Goal: Task Accomplishment & Management: Manage account settings

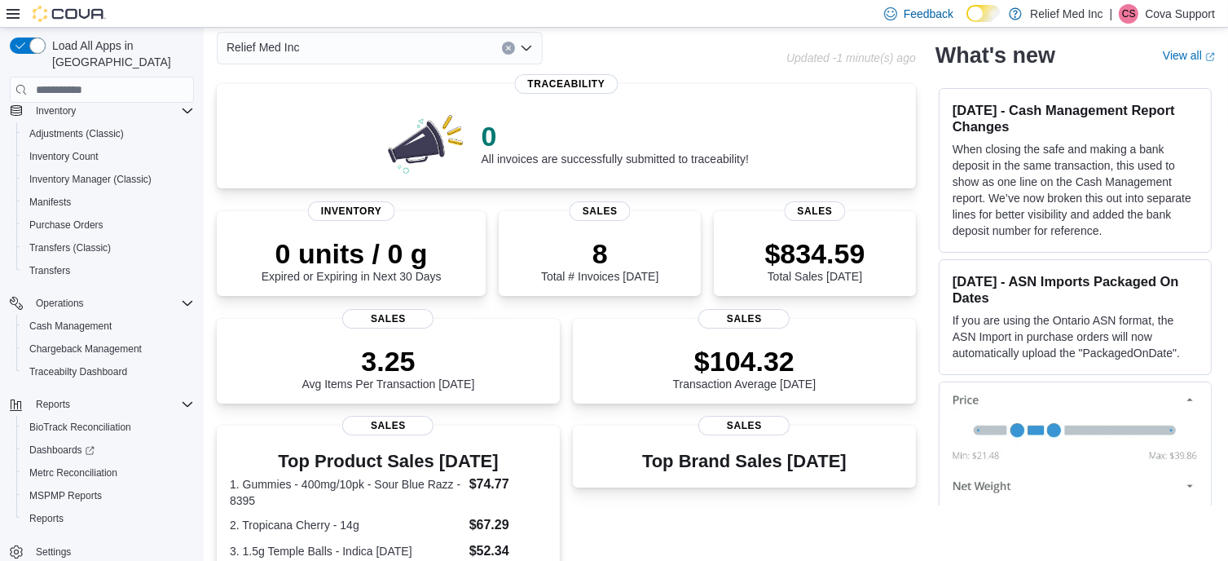
scroll to position [244, 0]
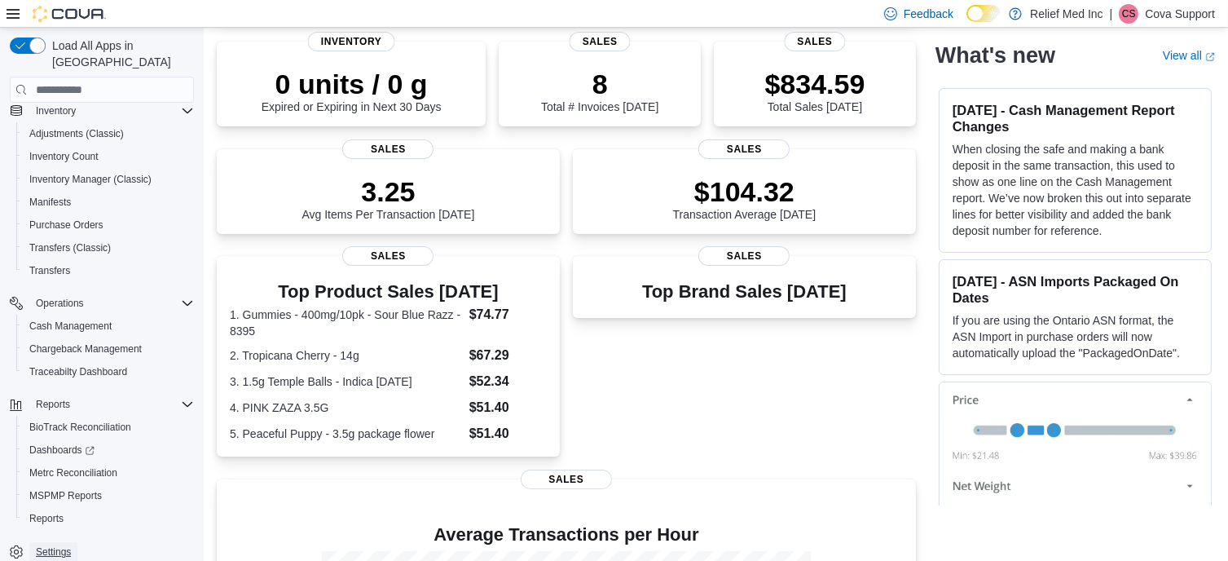
click at [65, 545] on span "Settings" at bounding box center [53, 551] width 35 height 13
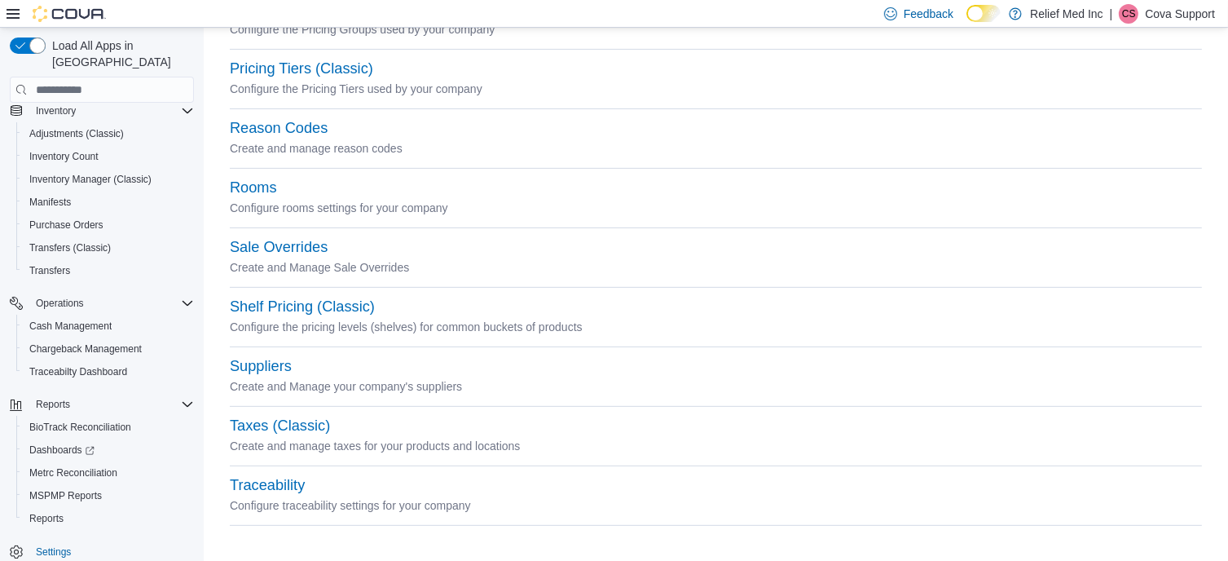
scroll to position [706, 0]
click at [306, 247] on button "Sale Overrides" at bounding box center [279, 246] width 98 height 17
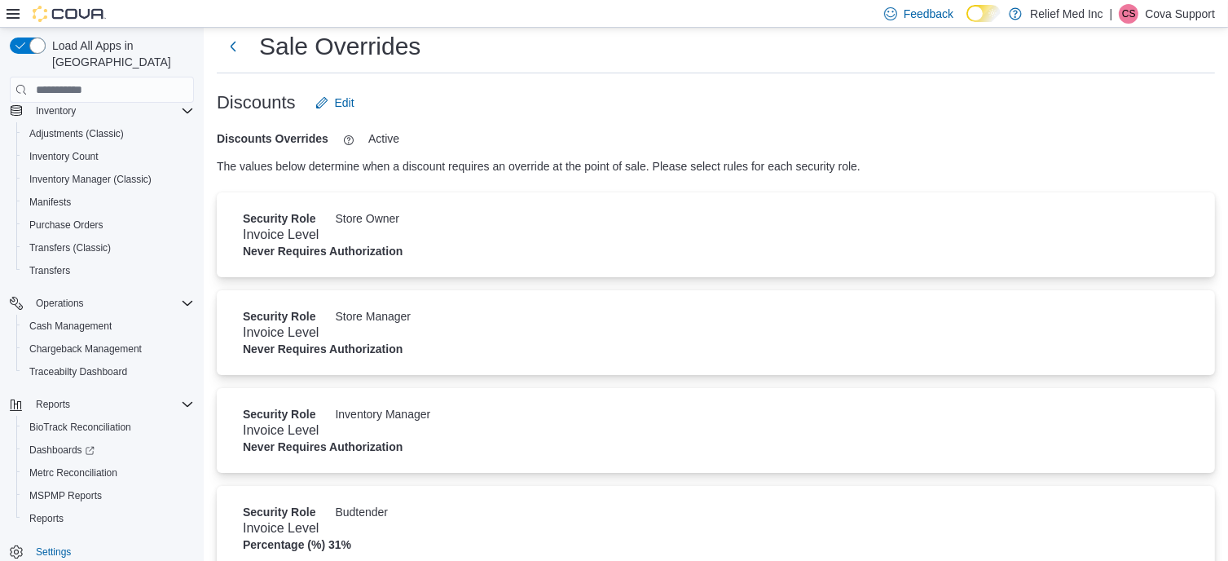
scroll to position [62, 0]
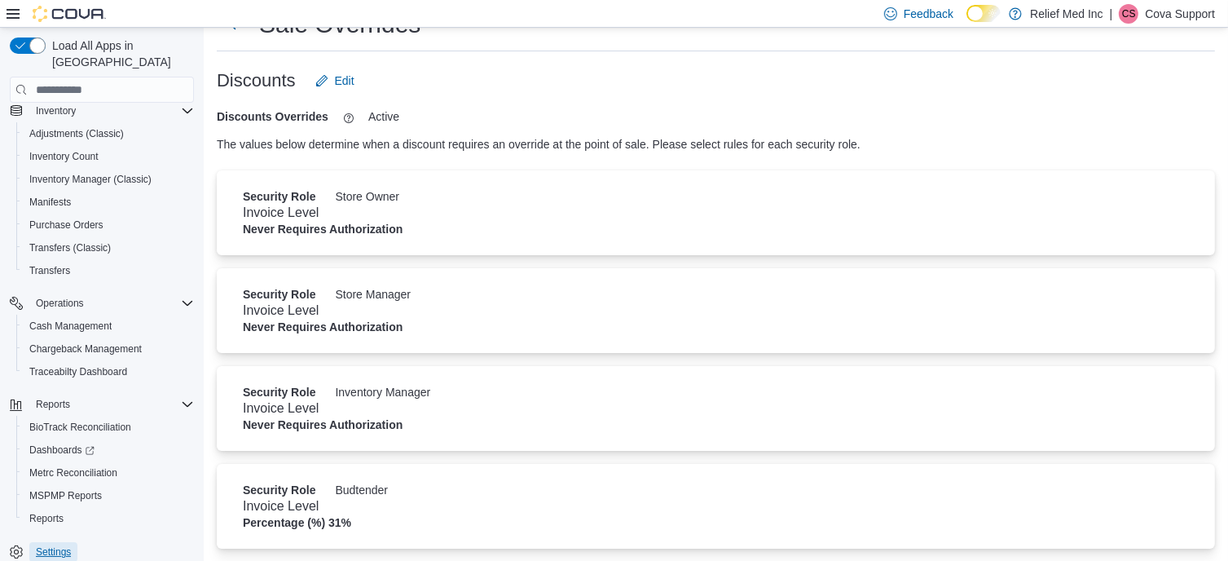
drag, startPoint x: 63, startPoint y: 534, endPoint x: 196, endPoint y: 559, distance: 135.2
click at [63, 545] on span "Settings" at bounding box center [53, 551] width 35 height 13
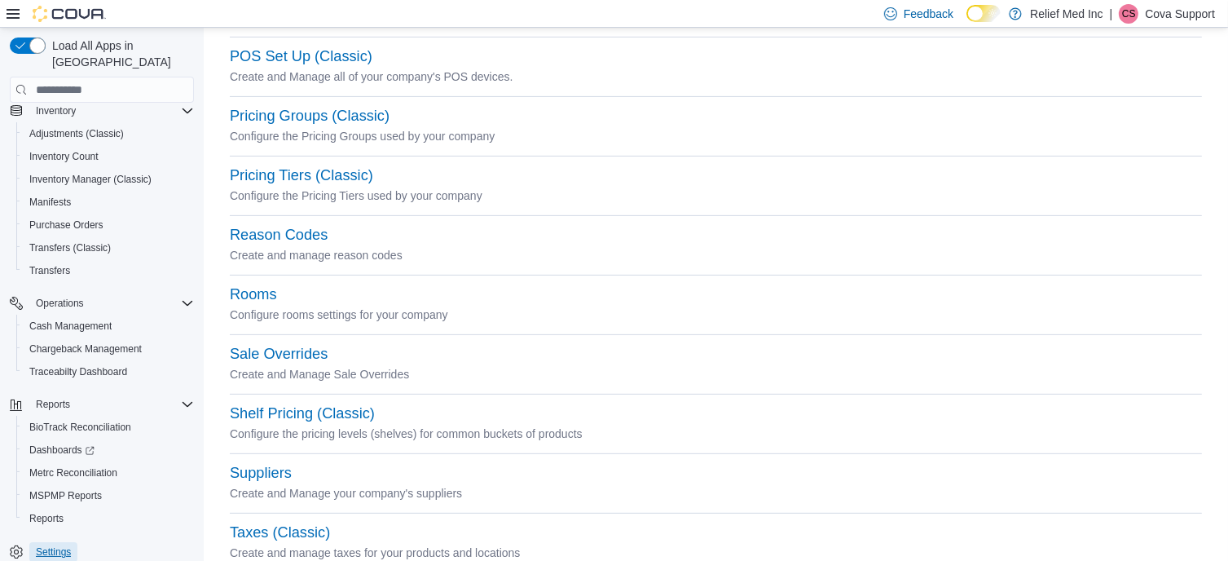
scroll to position [570, 0]
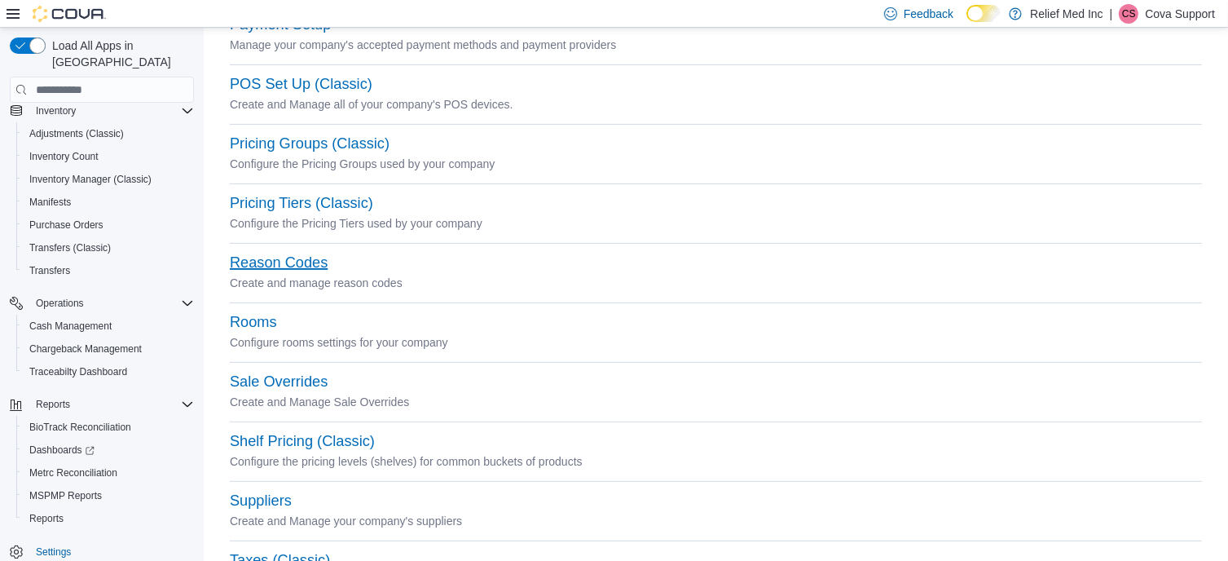
click at [278, 266] on button "Reason Codes" at bounding box center [279, 262] width 98 height 17
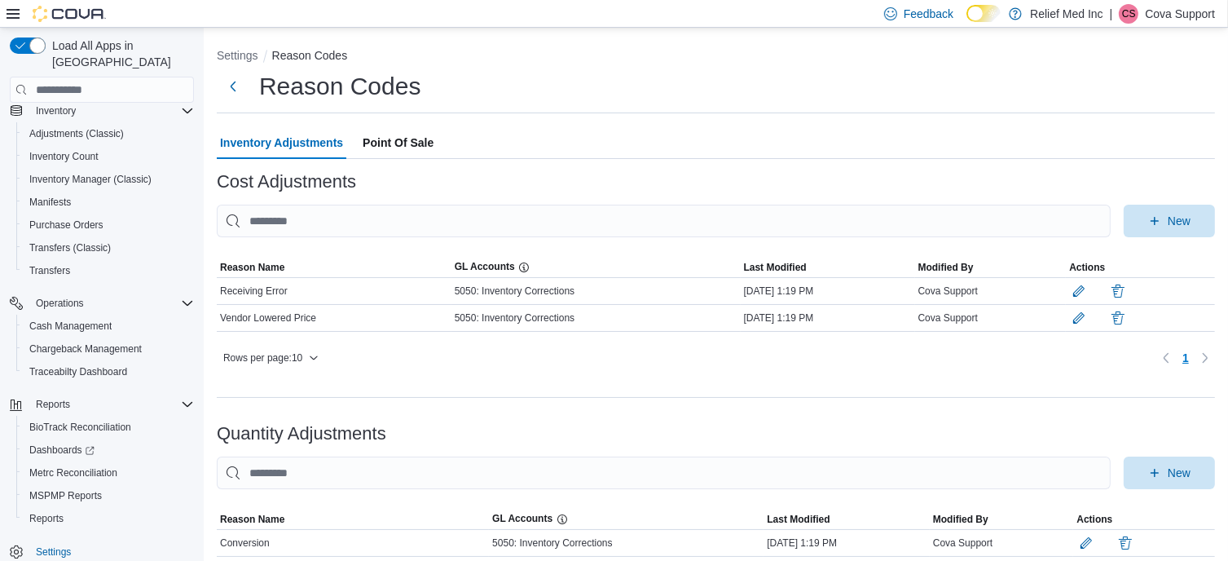
click at [404, 140] on span "Point Of Sale" at bounding box center [398, 142] width 71 height 33
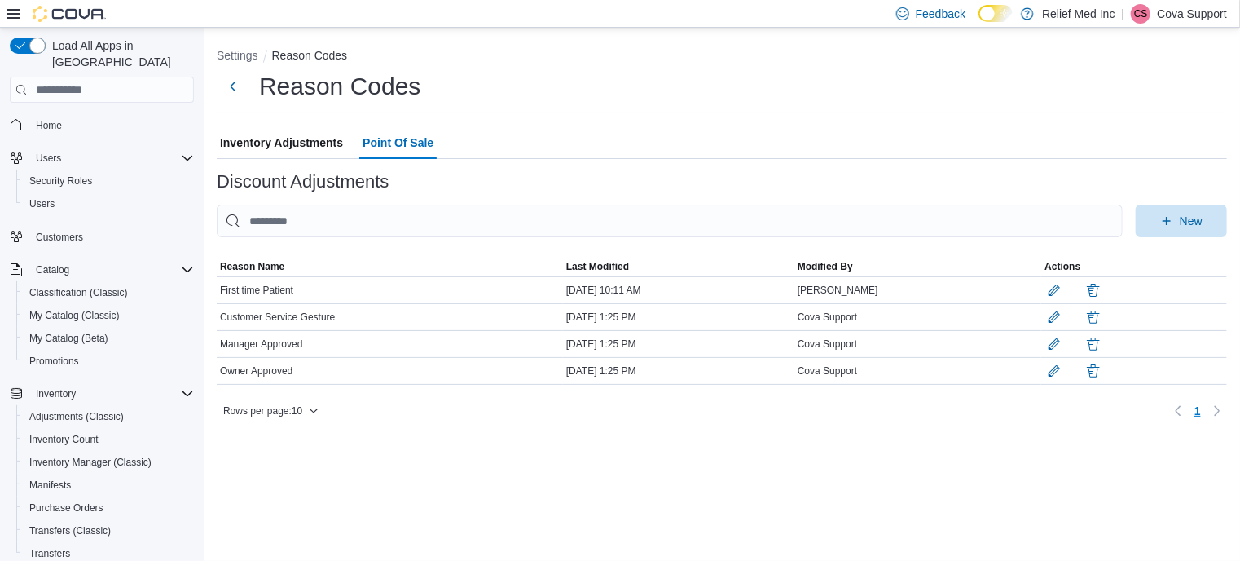
click at [531, 59] on ol "Settings Reason Codes" at bounding box center [722, 57] width 1010 height 20
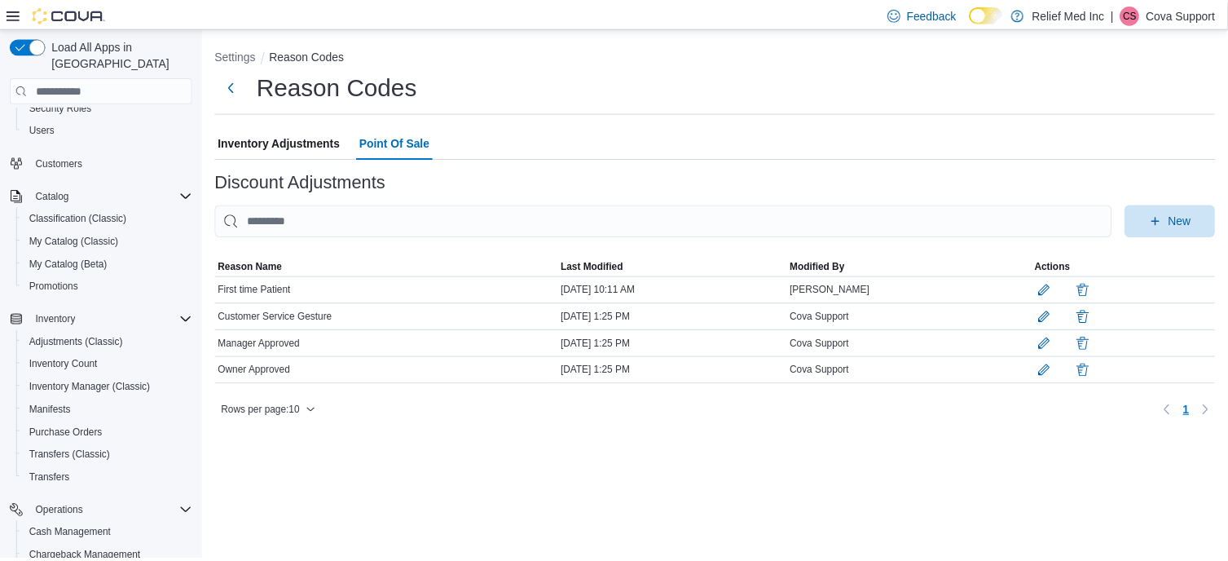
scroll to position [283, 0]
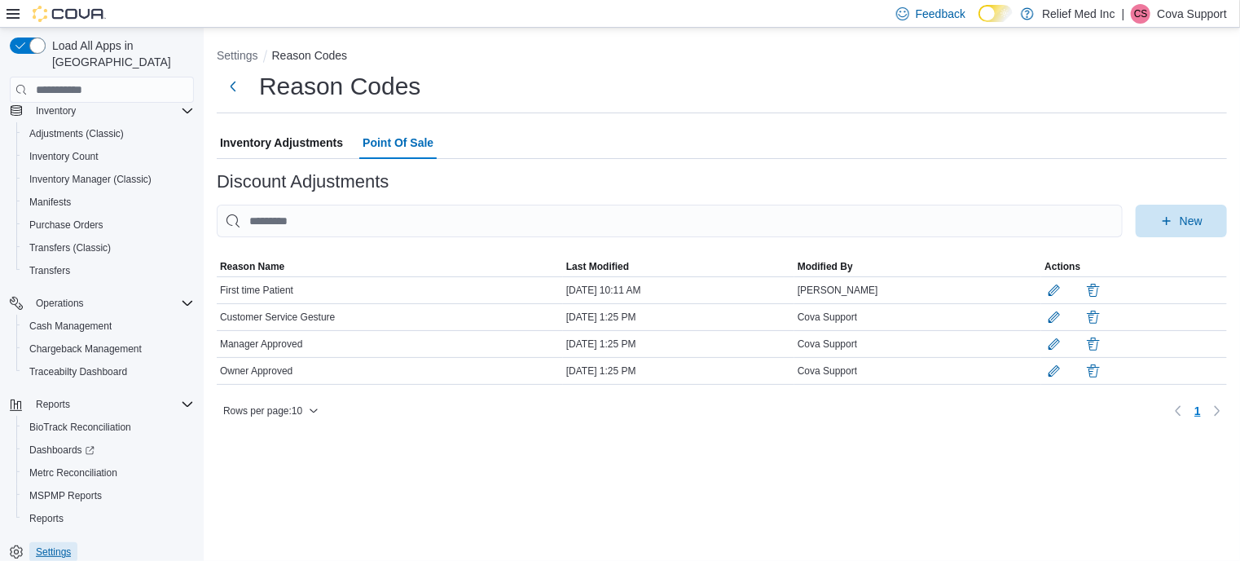
click at [43, 545] on span "Settings" at bounding box center [53, 551] width 35 height 13
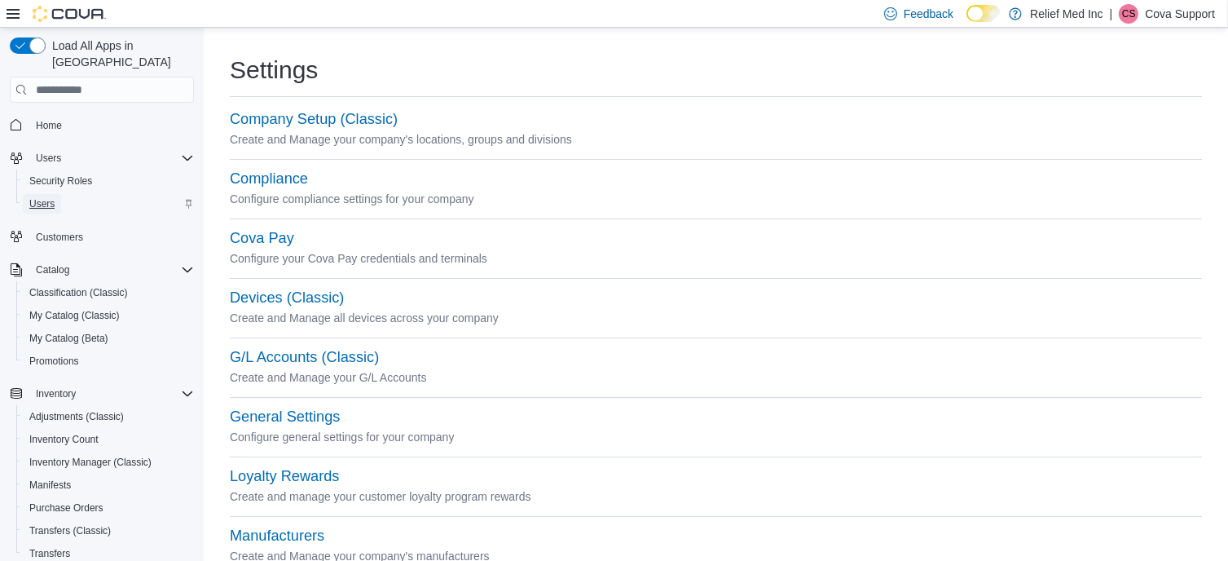
click at [44, 197] on span "Users" at bounding box center [41, 203] width 25 height 13
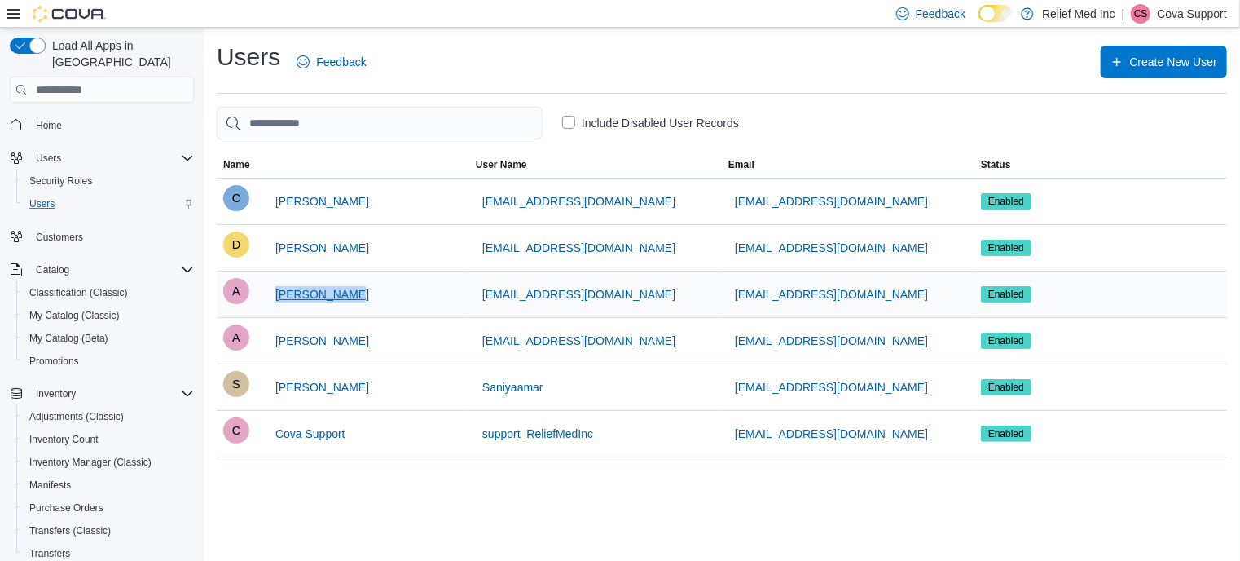
drag, startPoint x: 351, startPoint y: 296, endPoint x: 314, endPoint y: 306, distance: 38.7
click at [271, 296] on div "A [PERSON_NAME]" at bounding box center [343, 294] width 240 height 33
copy span "[PERSON_NAME]"
drag, startPoint x: 1043, startPoint y: 9, endPoint x: 1114, endPoint y: 14, distance: 71.1
click at [1114, 14] on p "Relief Med Inc" at bounding box center [1078, 14] width 73 height 20
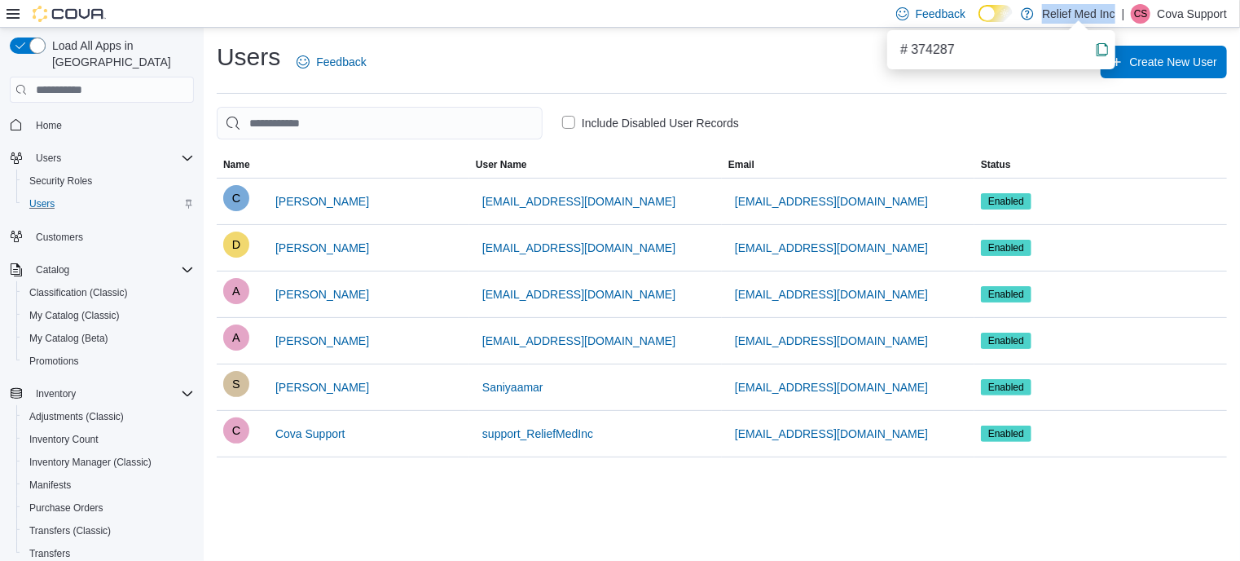
copy p "Relief Med Inc"
